Goal: Book appointment/travel/reservation

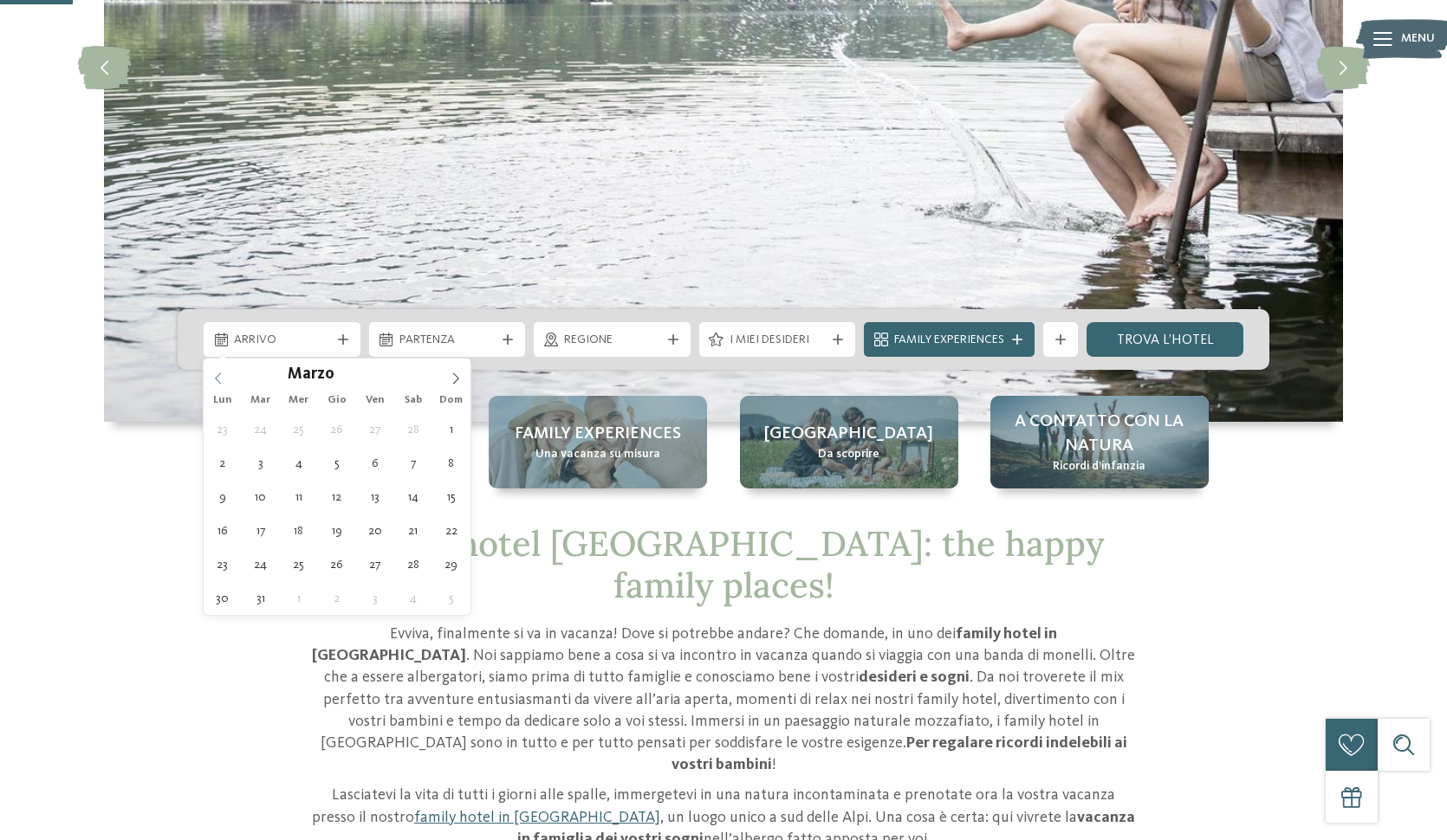
click at [220, 382] on icon at bounding box center [218, 378] width 12 height 12
type input "****"
click at [220, 382] on icon at bounding box center [218, 378] width 12 height 12
type div "[DATE]"
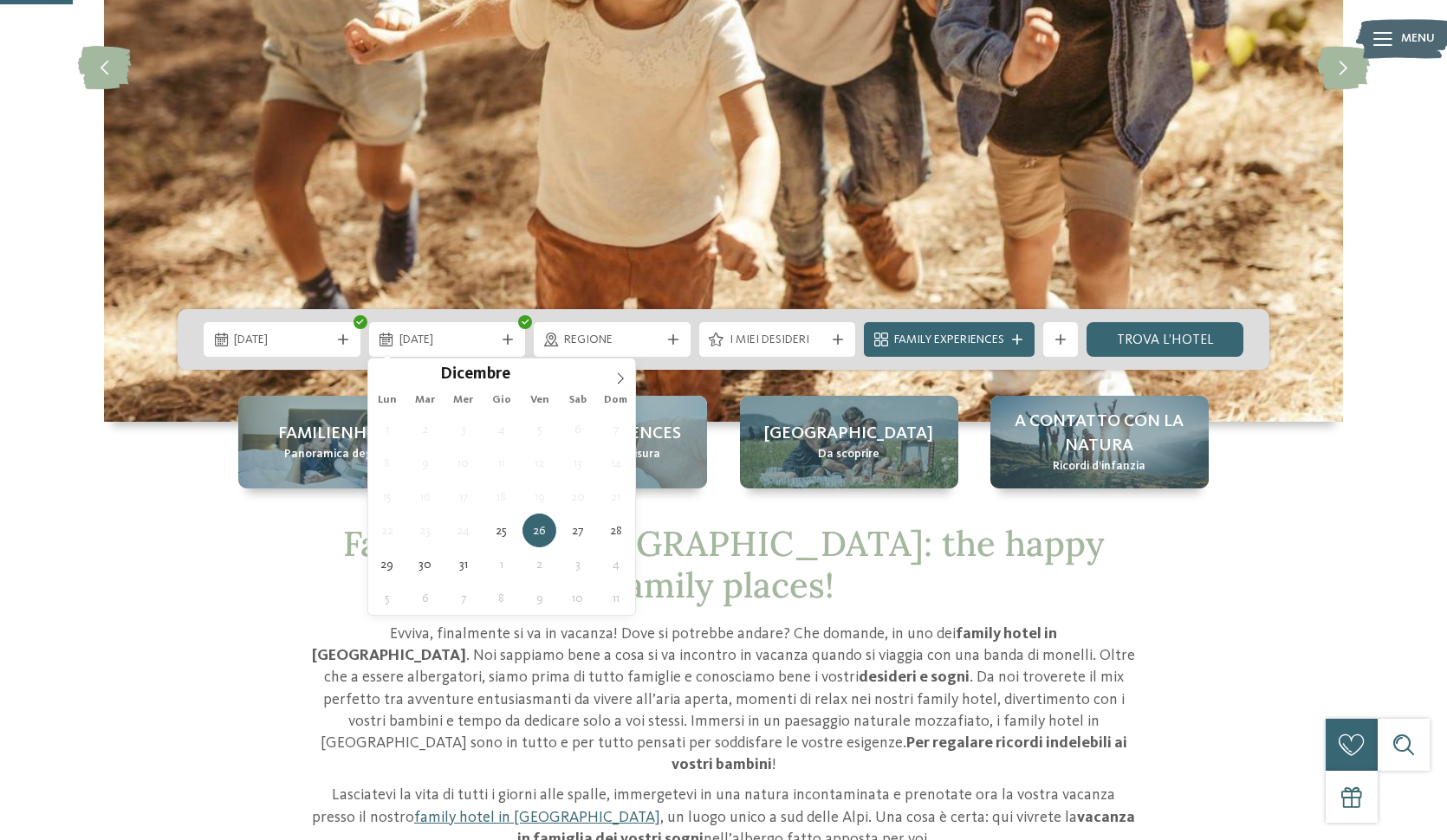
type div "[DATE]"
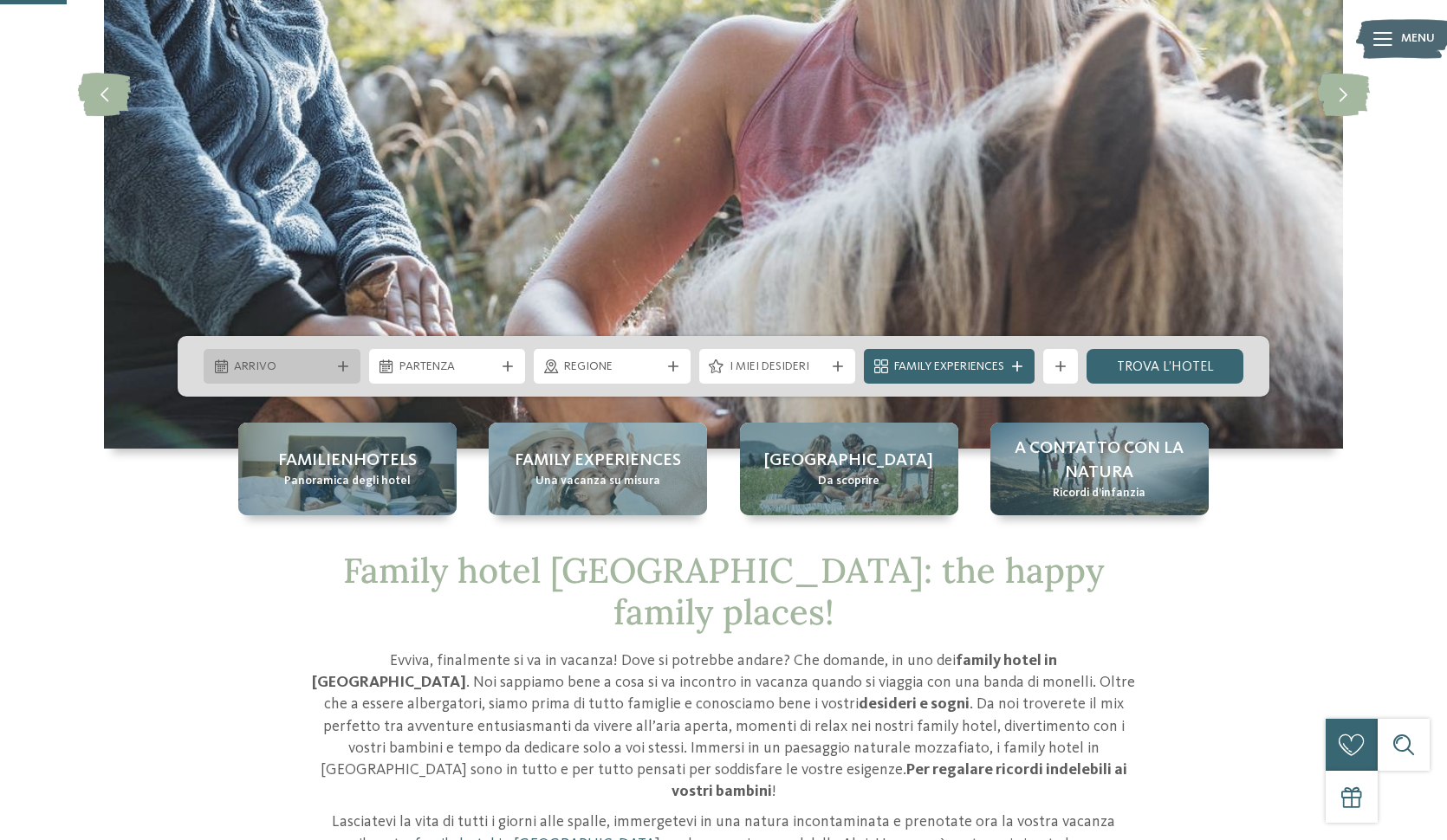
click at [332, 376] on div "Arrivo" at bounding box center [283, 366] width 157 height 35
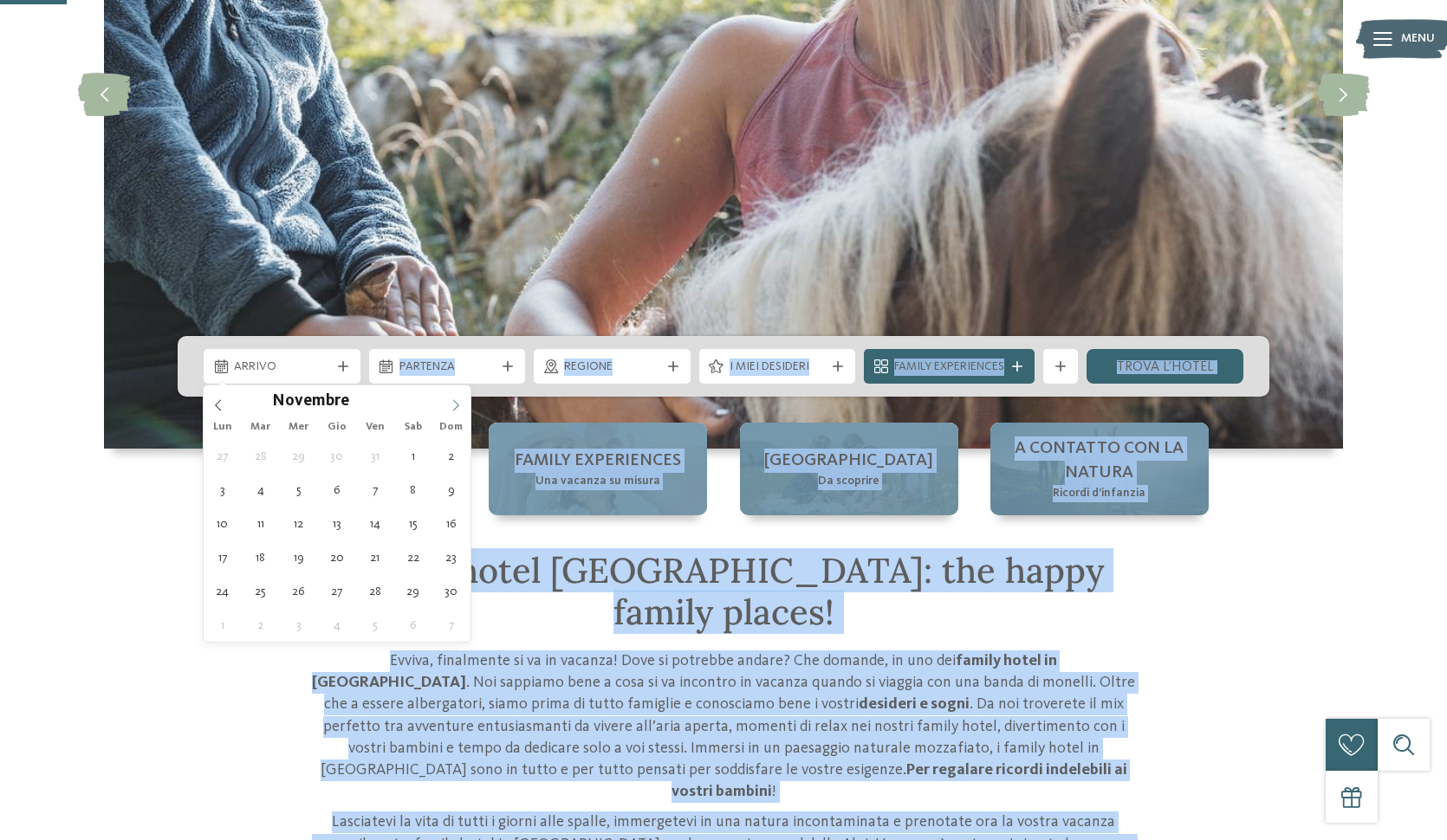
click at [461, 405] on icon at bounding box center [456, 405] width 12 height 12
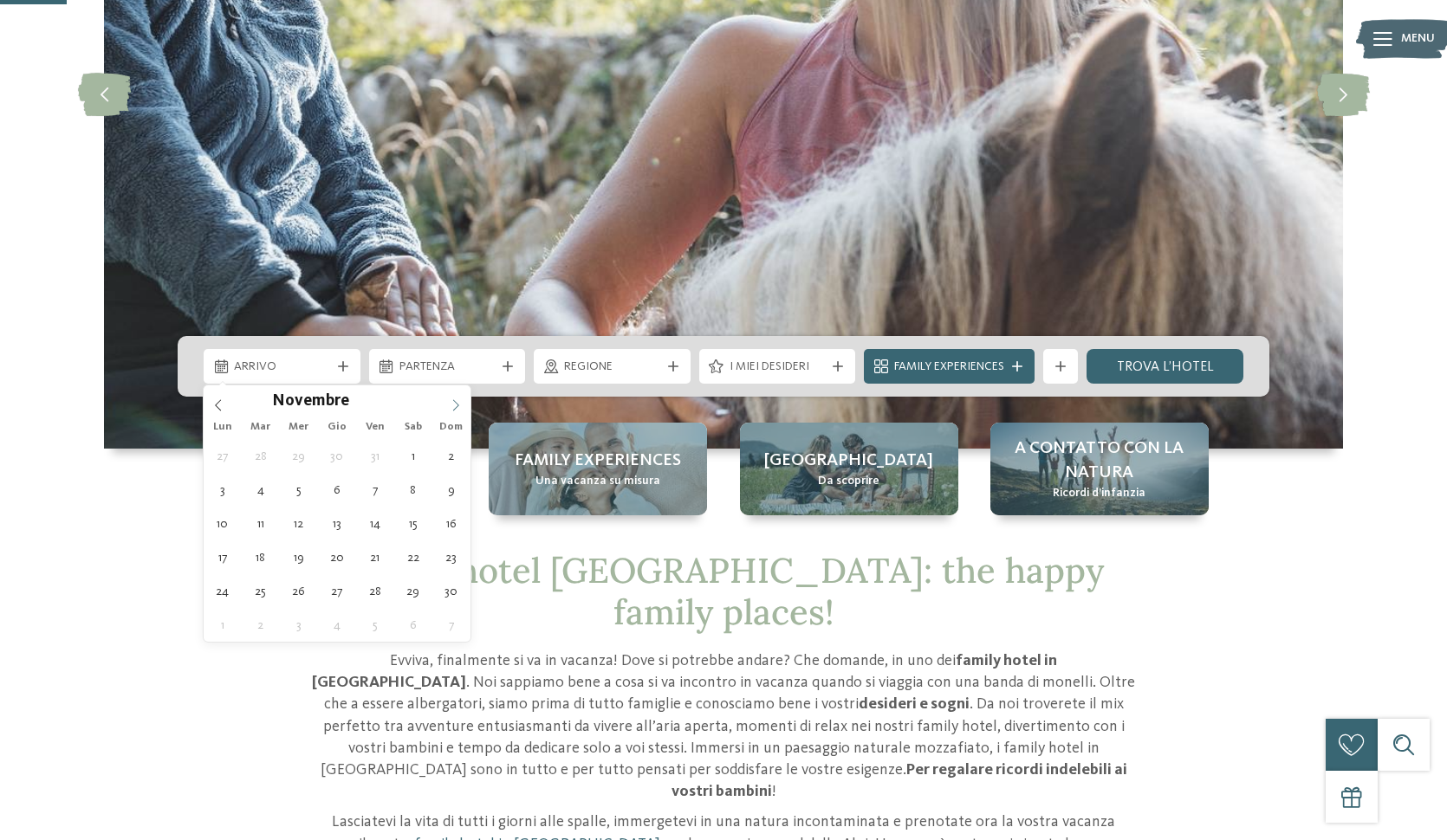
click at [461, 405] on icon at bounding box center [456, 405] width 12 height 12
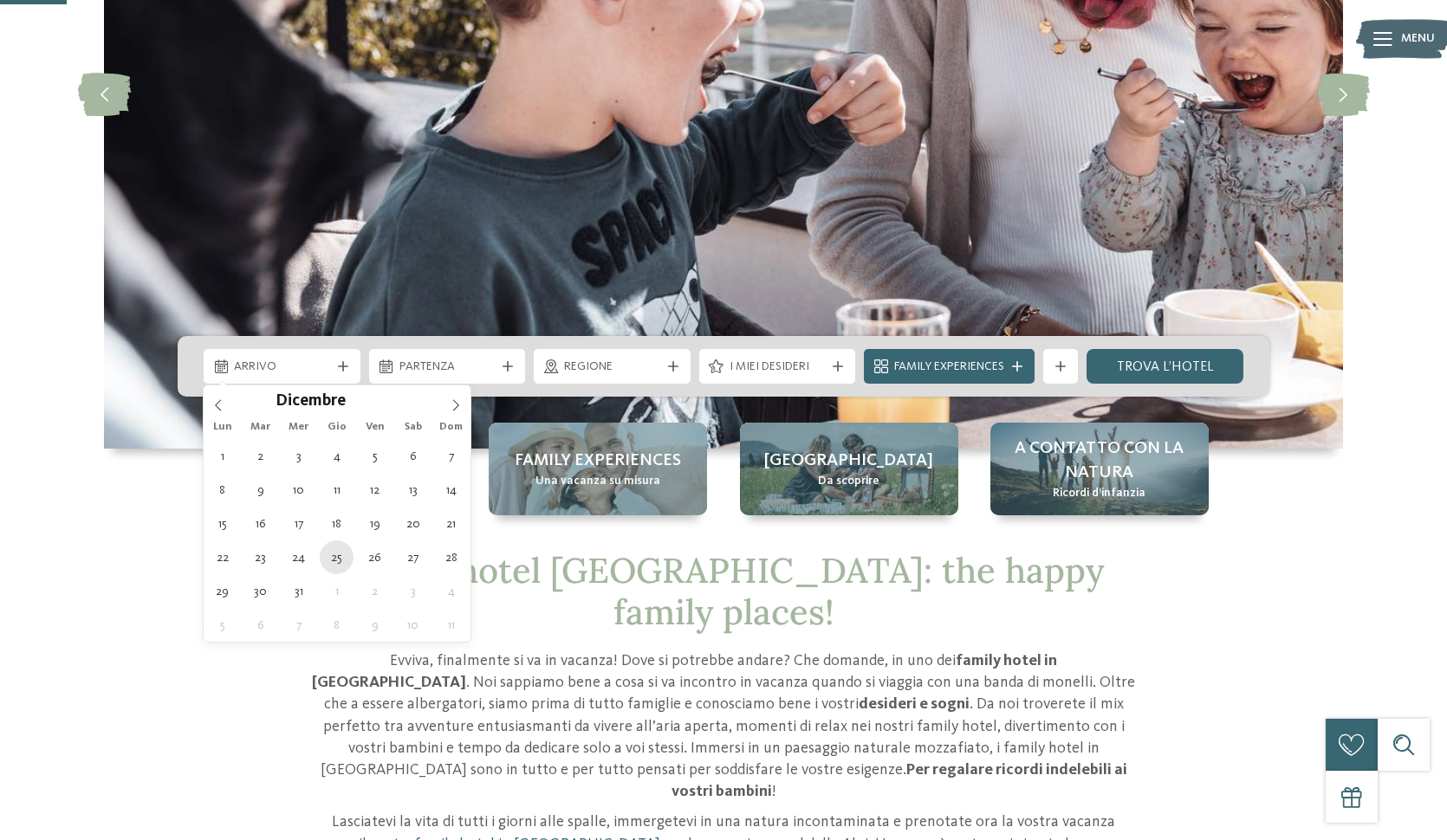
type div "[DATE]"
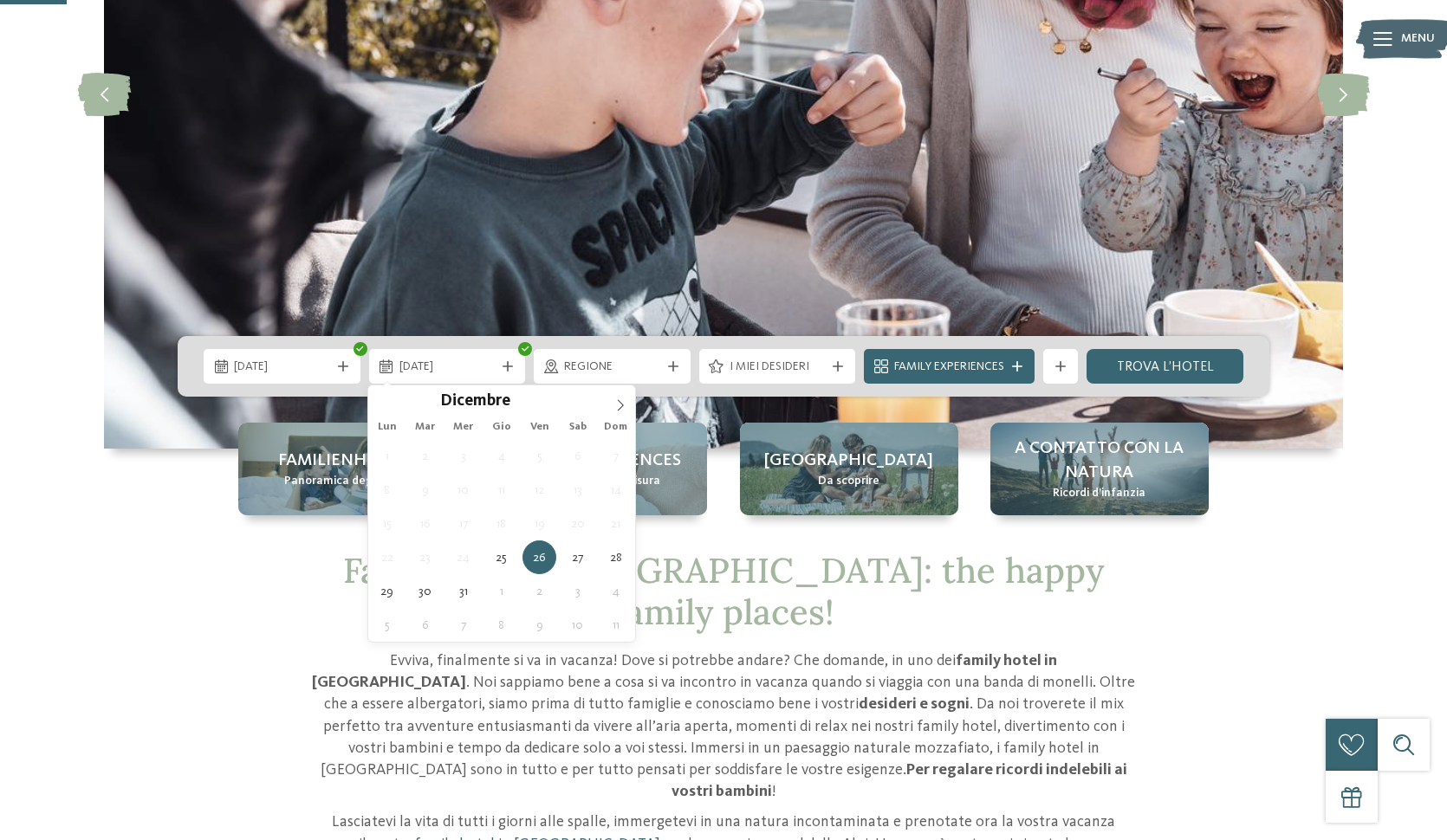
type div "[DATE]"
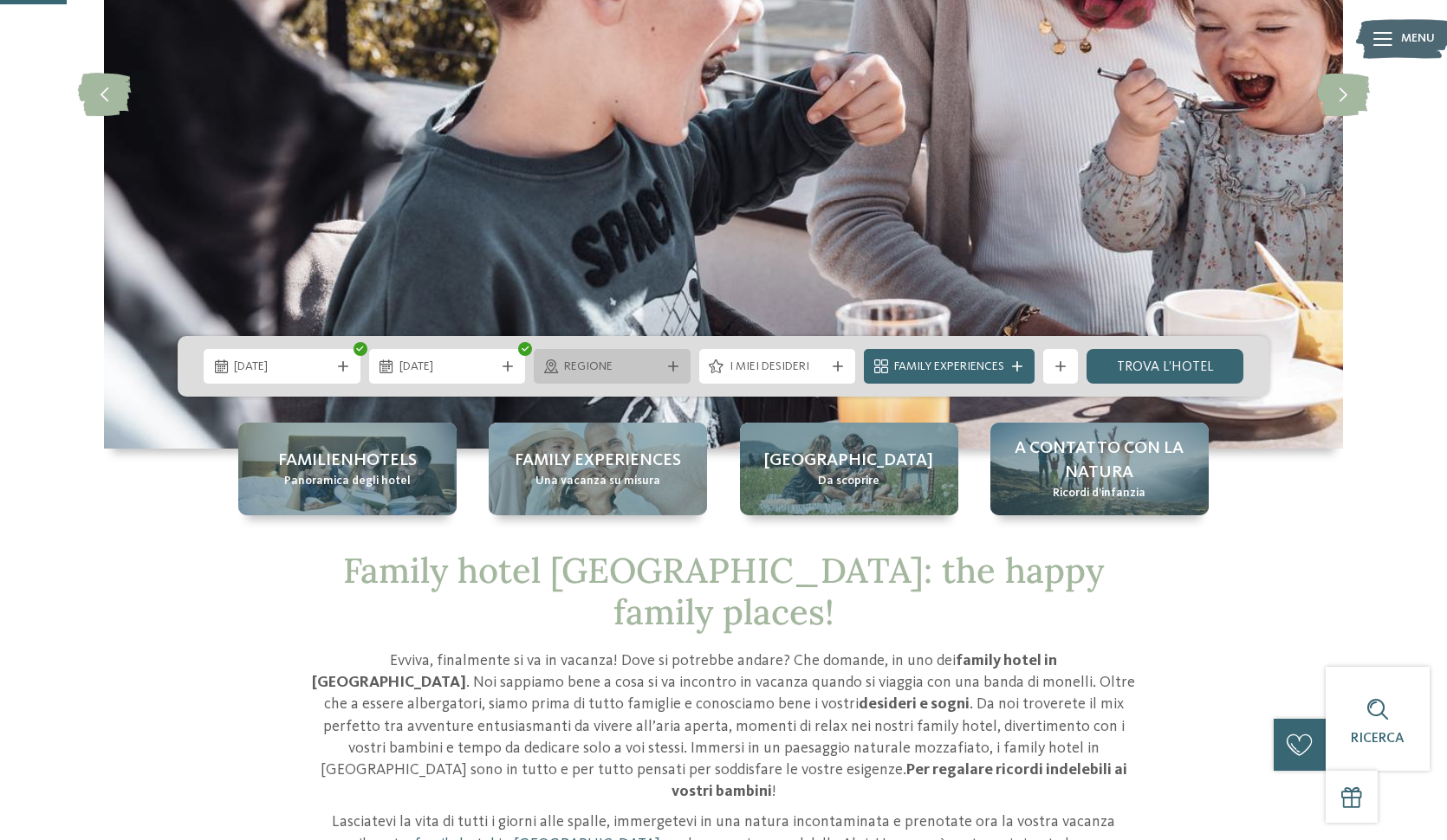
click at [668, 363] on icon at bounding box center [673, 366] width 10 height 10
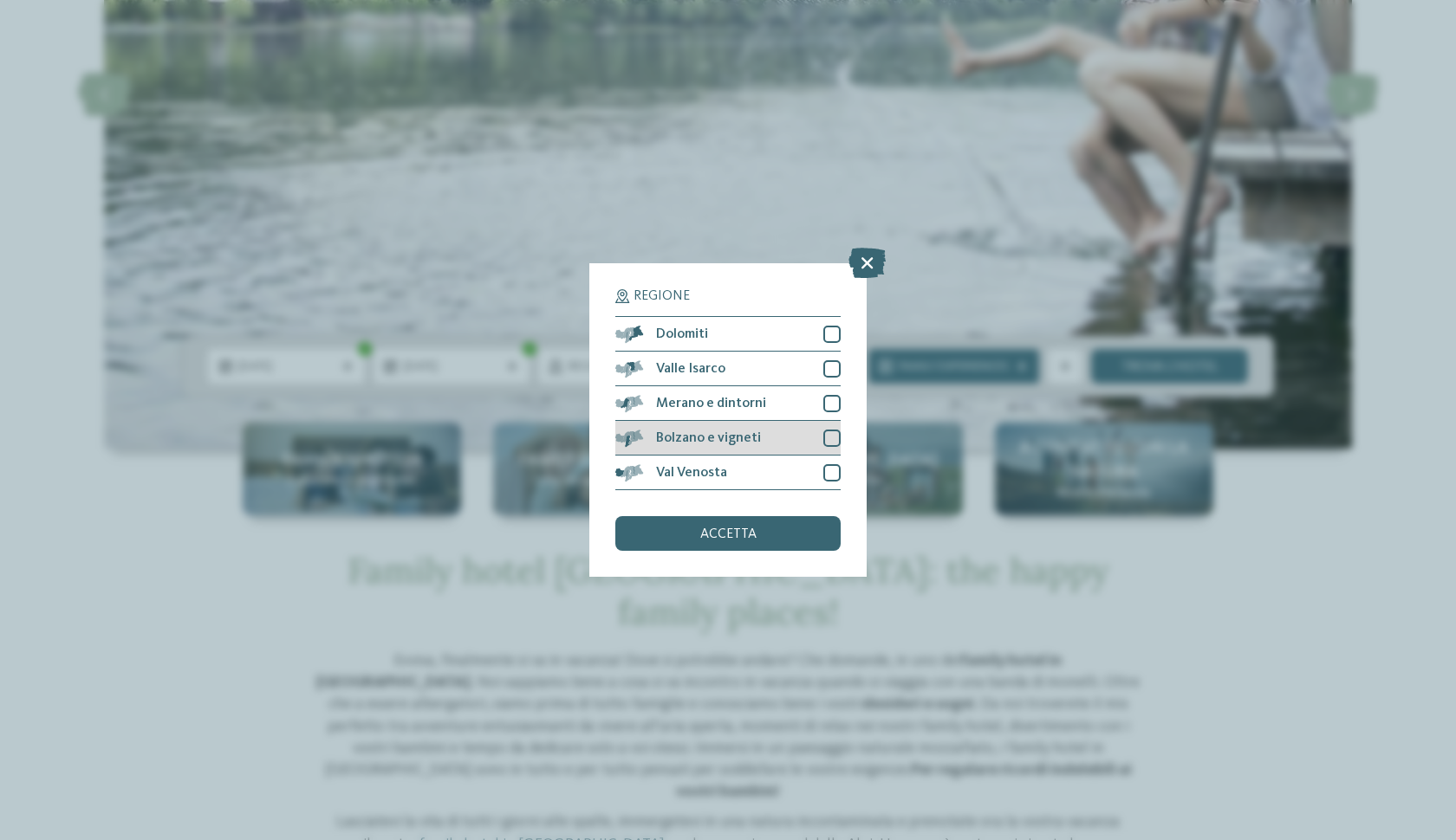
click at [823, 421] on div "Bolzano e vigneti" at bounding box center [727, 438] width 226 height 35
click at [785, 516] on div "accetta" at bounding box center [727, 533] width 226 height 35
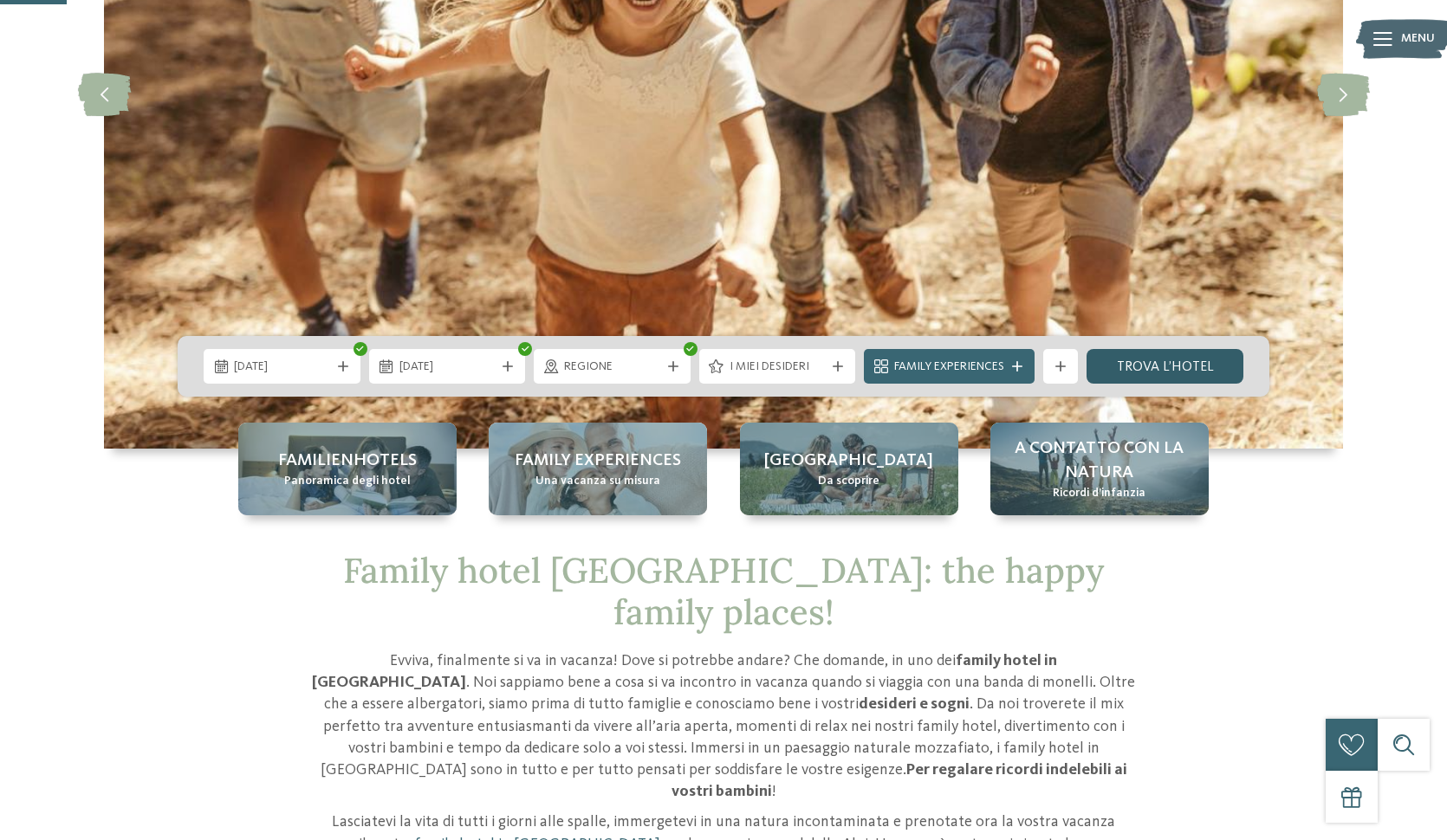
click at [1177, 378] on link "trova l’hotel" at bounding box center [1165, 366] width 157 height 35
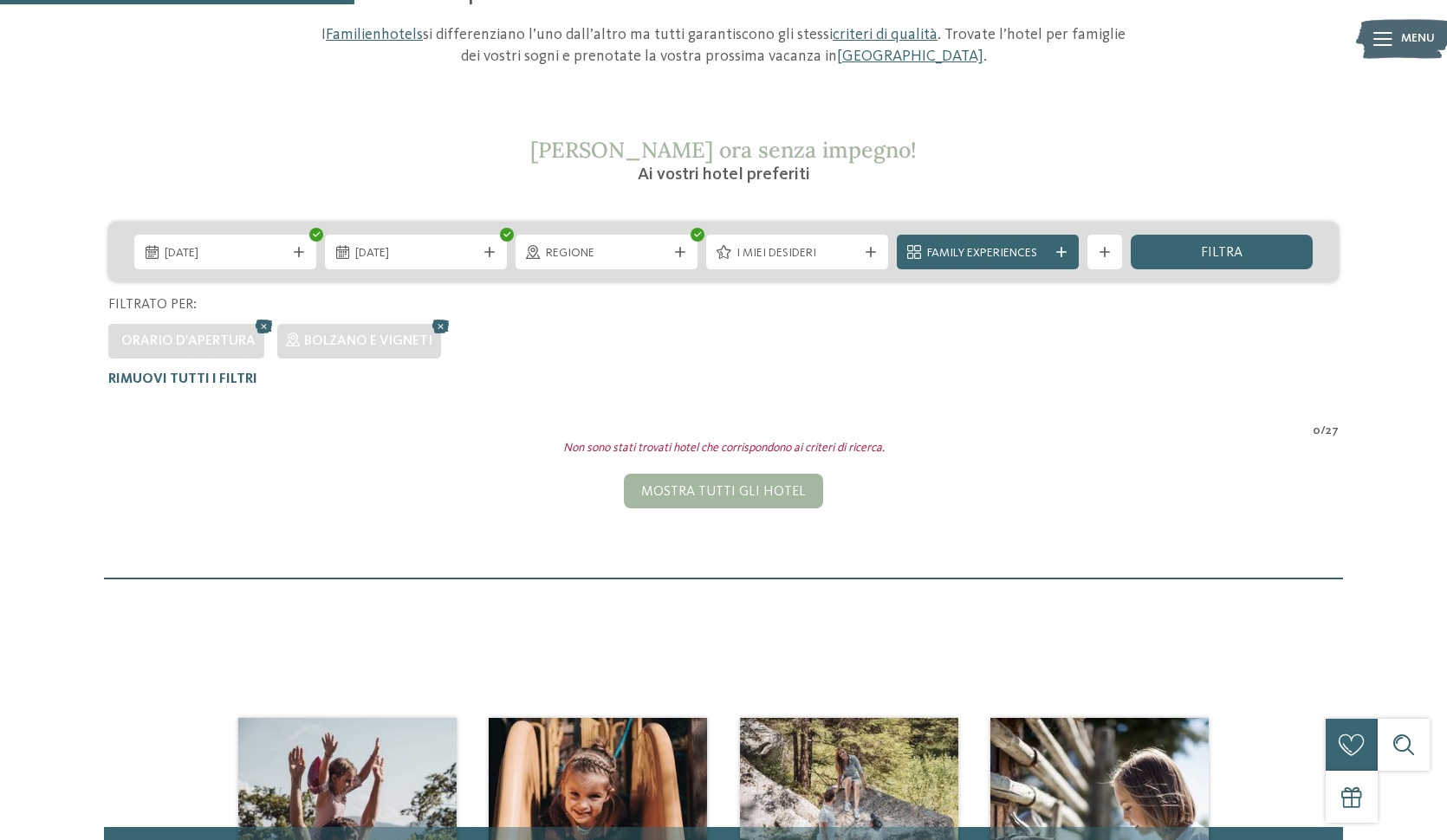
scroll to position [221, 0]
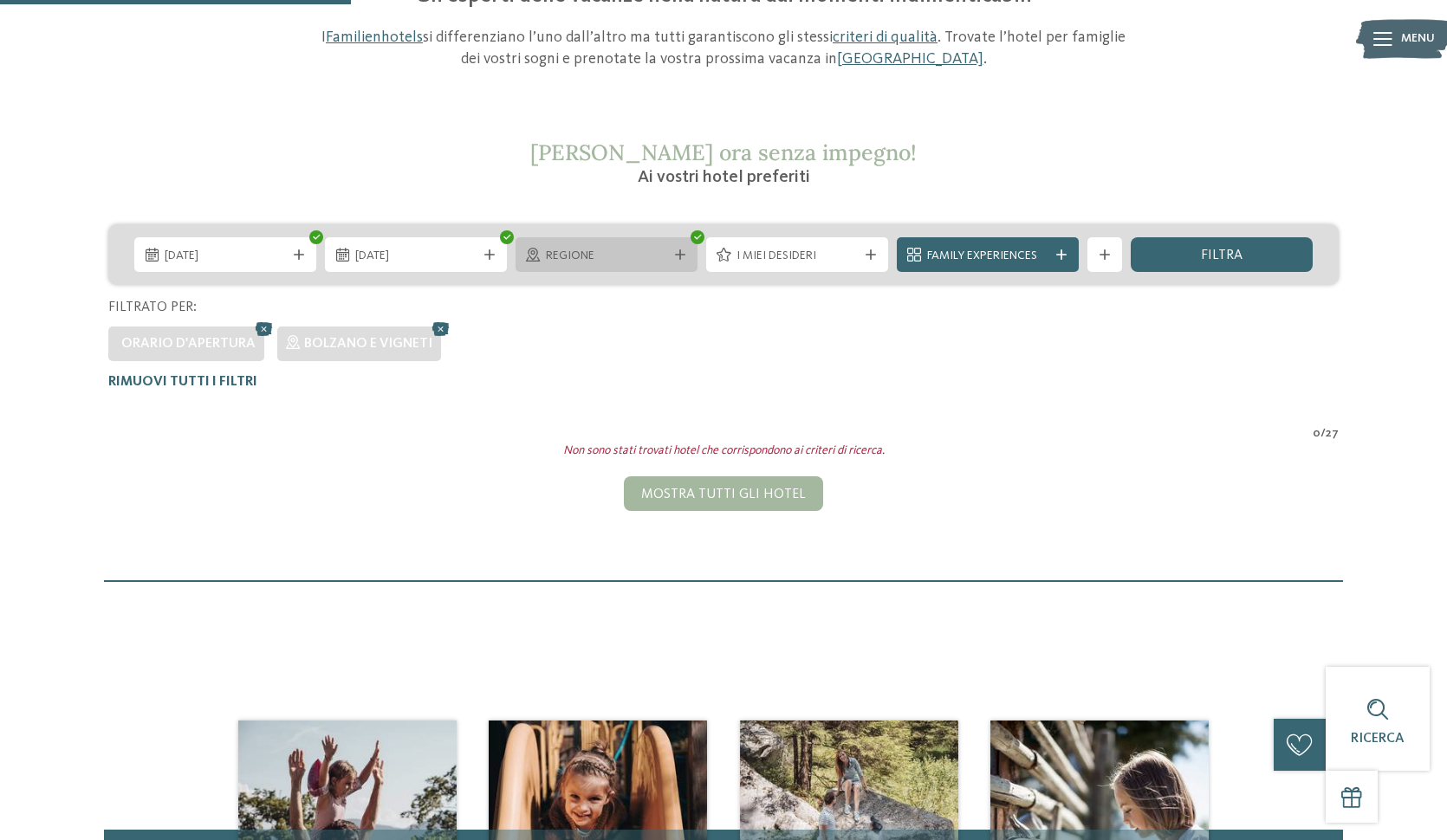
click at [684, 262] on div "Regione" at bounding box center [607, 254] width 182 height 35
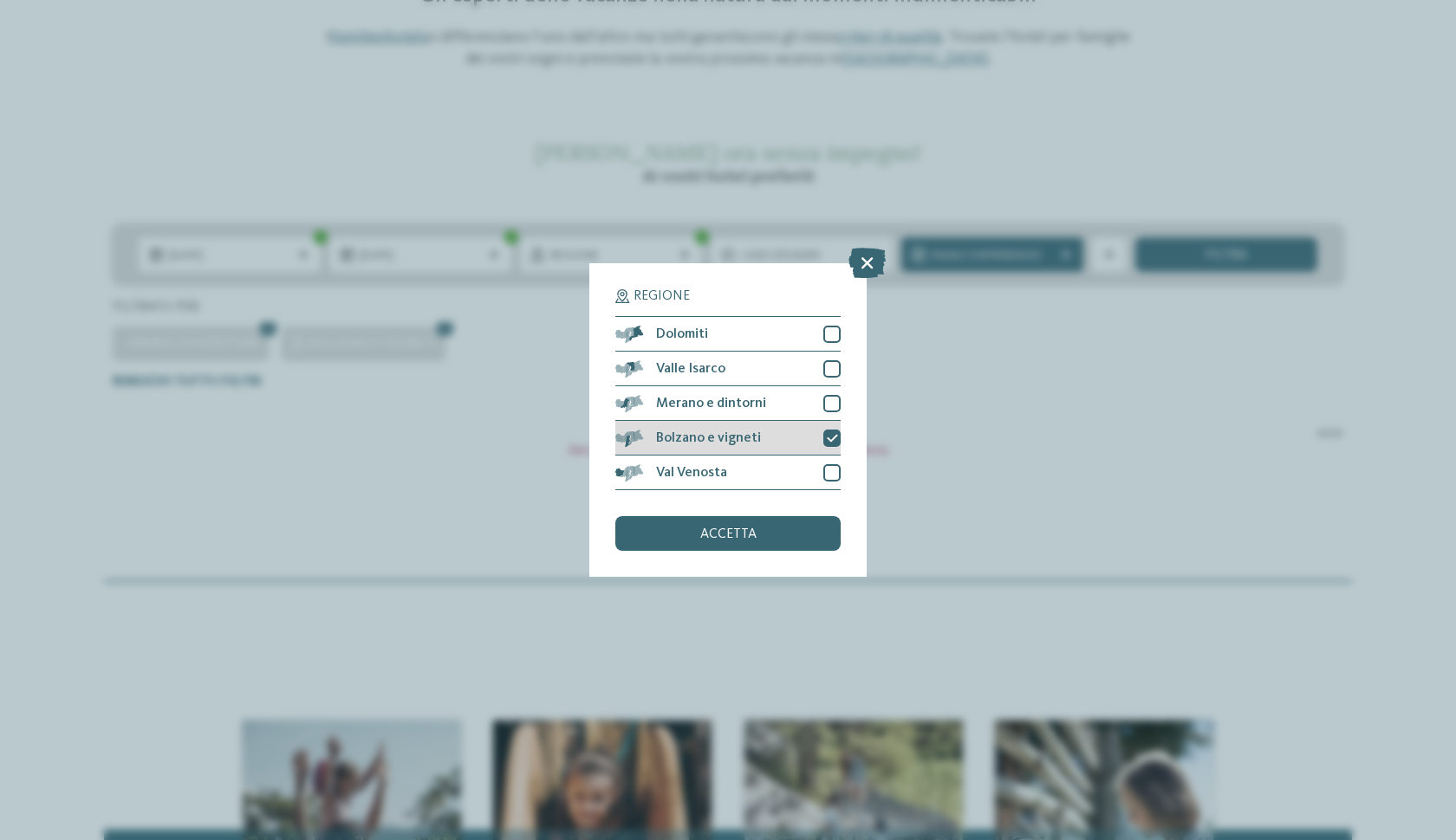
click at [830, 433] on icon at bounding box center [832, 438] width 11 height 10
click at [836, 395] on div at bounding box center [832, 403] width 18 height 18
click at [800, 516] on div "accetta" at bounding box center [727, 533] width 226 height 35
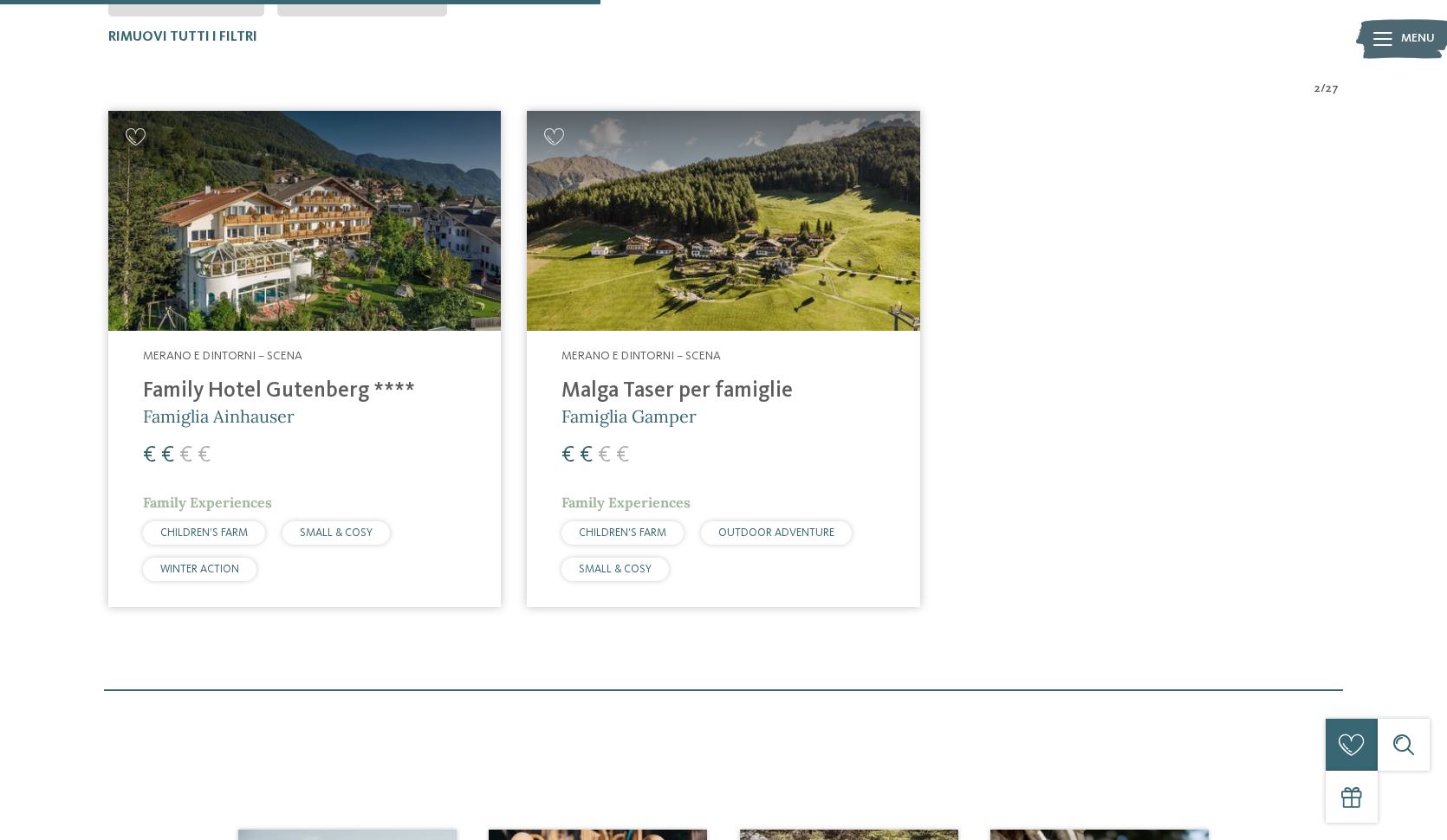
scroll to position [567, 0]
